Goal: Task Accomplishment & Management: Manage account settings

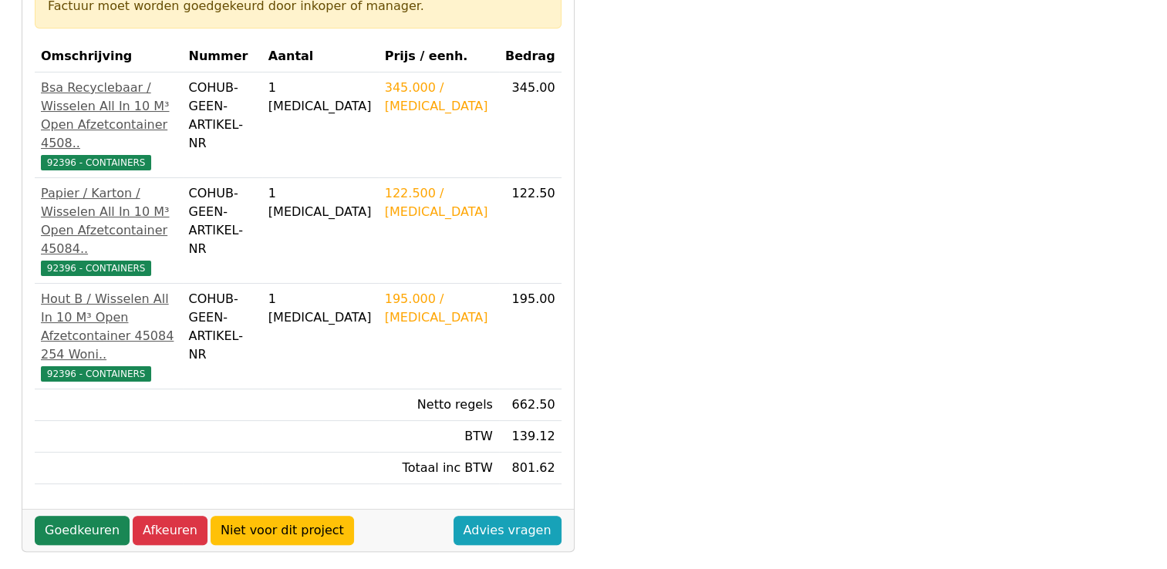
scroll to position [309, 0]
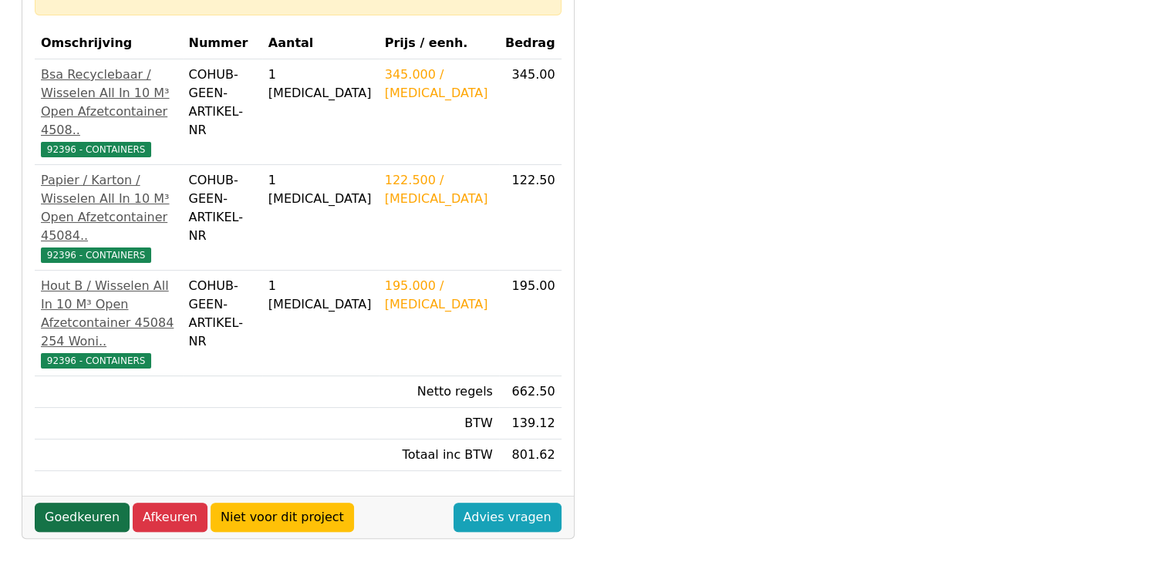
click at [65, 503] on link "Goedkeuren" at bounding box center [82, 517] width 95 height 29
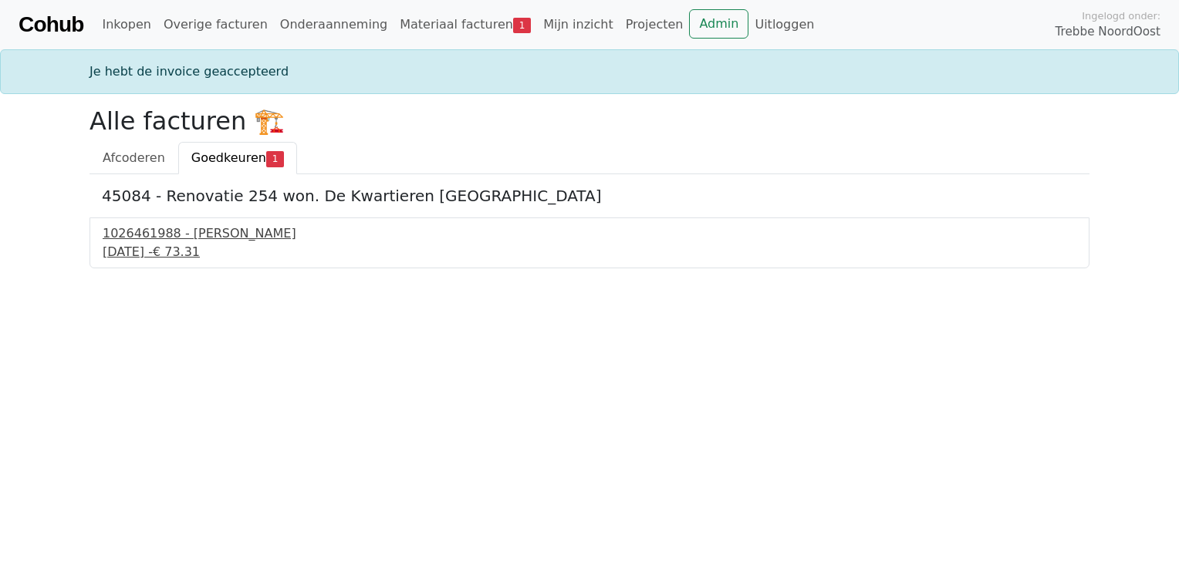
click at [212, 233] on div "1026461988 - [PERSON_NAME]" at bounding box center [590, 233] width 974 height 19
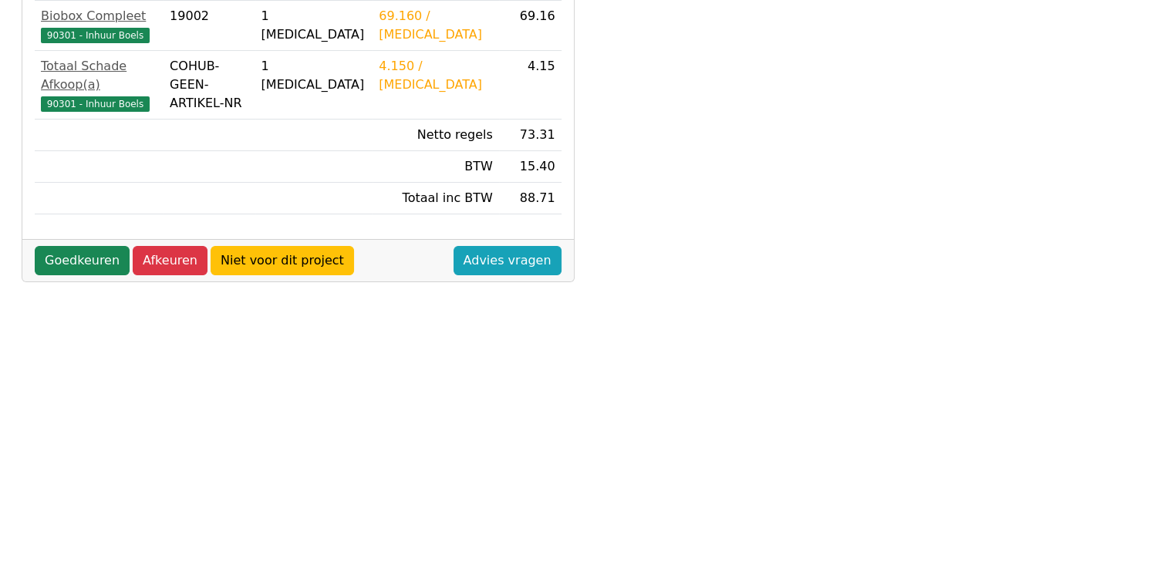
scroll to position [309, 0]
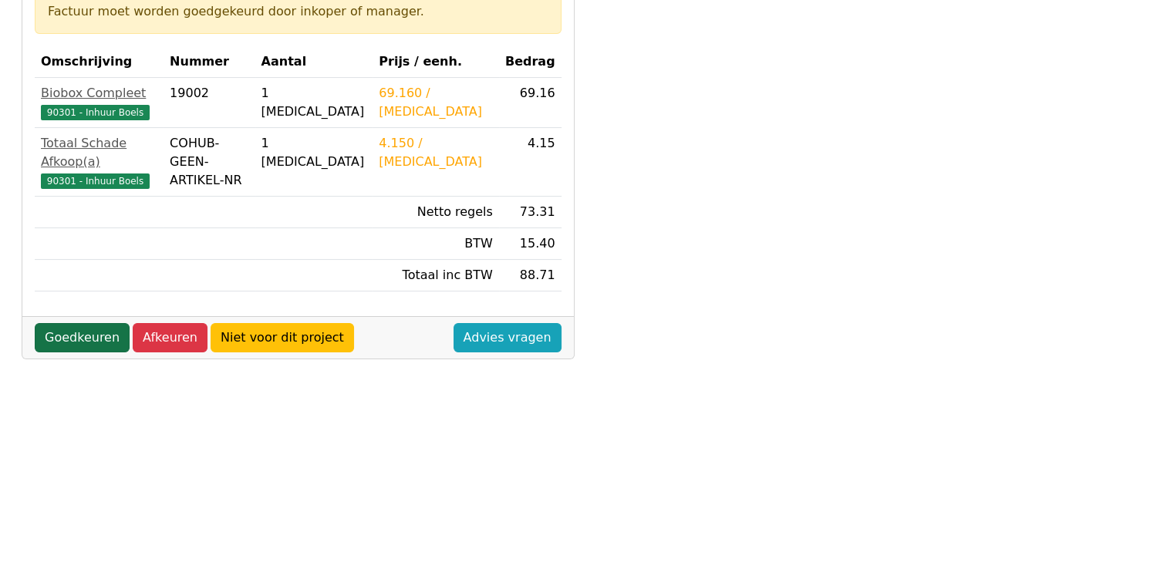
click at [76, 323] on link "Goedkeuren" at bounding box center [82, 337] width 95 height 29
